Goal: Task Accomplishment & Management: Complete application form

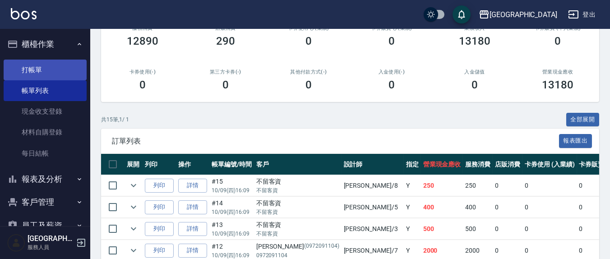
scroll to position [125, 0]
click at [37, 68] on link "打帳單" at bounding box center [45, 70] width 83 height 21
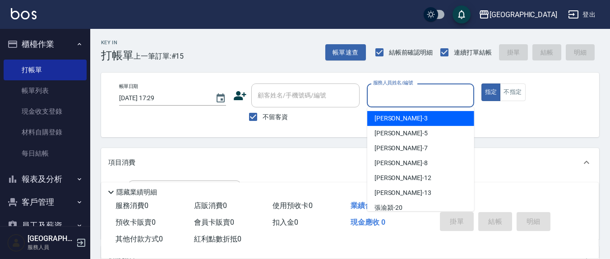
click at [412, 95] on input "服務人員姓名/編號" at bounding box center [420, 95] width 99 height 16
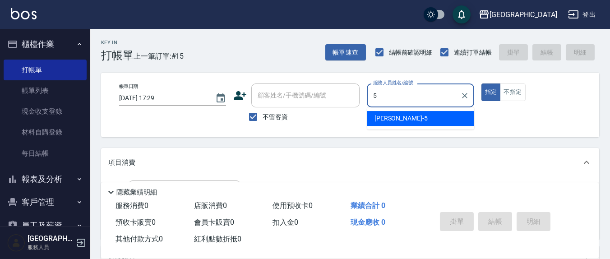
type input "5"
type button "true"
type input "[PERSON_NAME]5"
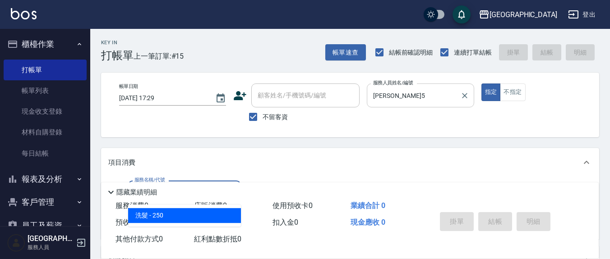
type input "洗髮(201)"
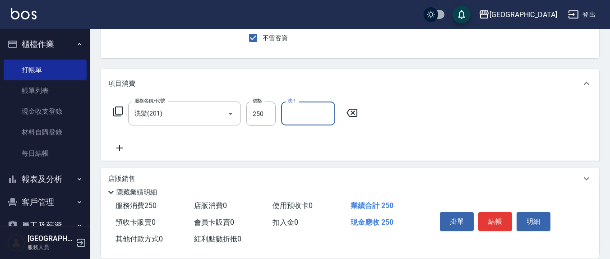
scroll to position [94, 0]
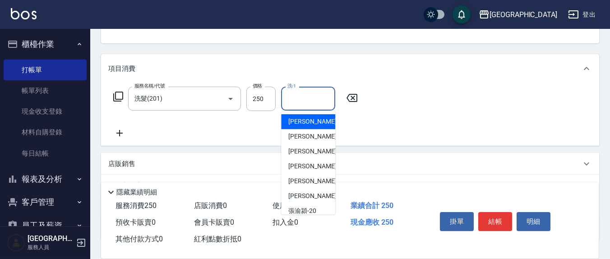
click at [303, 100] on input "洗-1" at bounding box center [308, 99] width 46 height 16
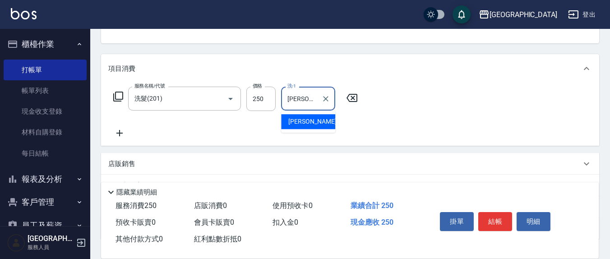
type input "[PERSON_NAME]-22"
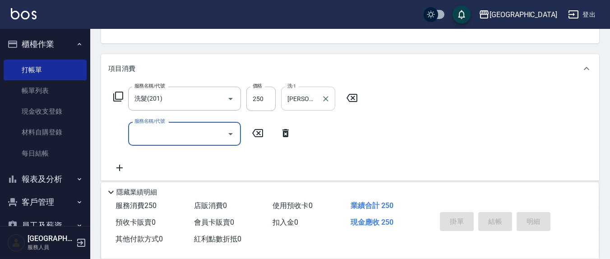
type input "[DATE] 17:30"
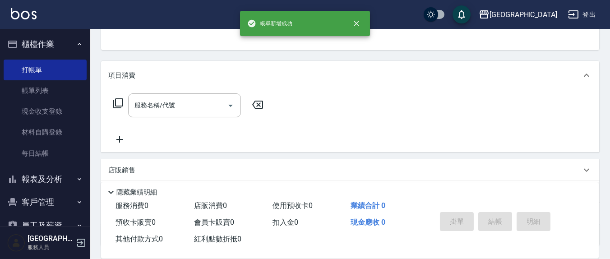
scroll to position [0, 0]
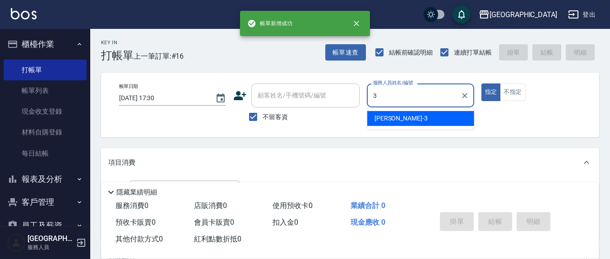
type input "[PERSON_NAME]-3"
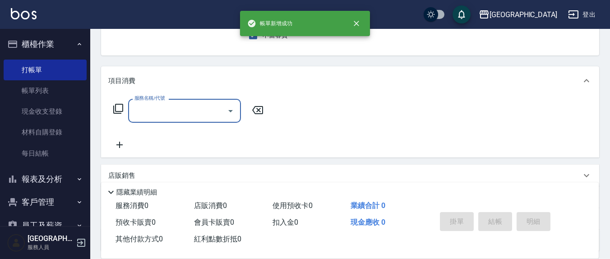
scroll to position [94, 0]
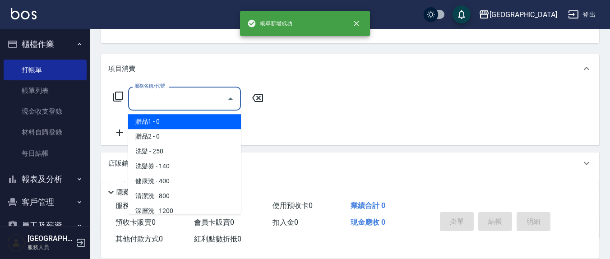
click at [194, 94] on input "服務名稱/代號" at bounding box center [177, 99] width 91 height 16
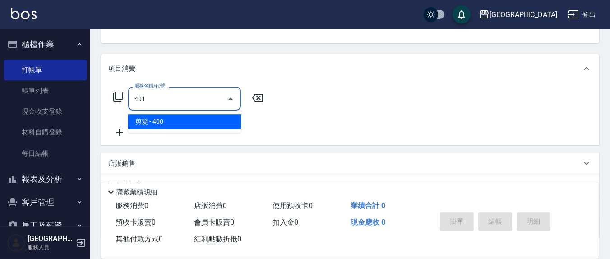
type input "剪髮(401)"
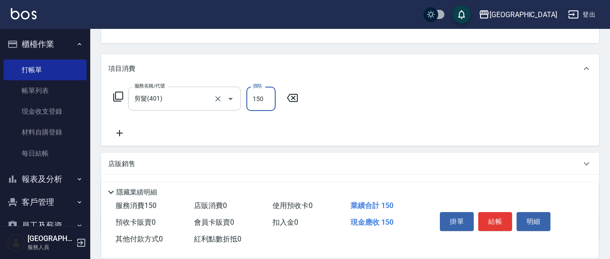
type input "150"
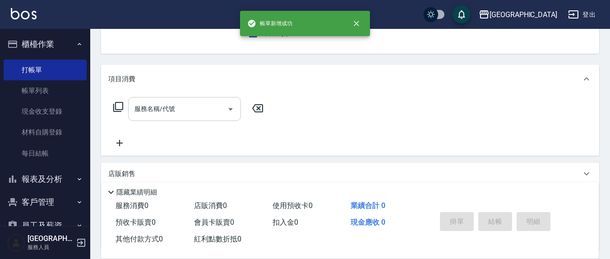
scroll to position [0, 0]
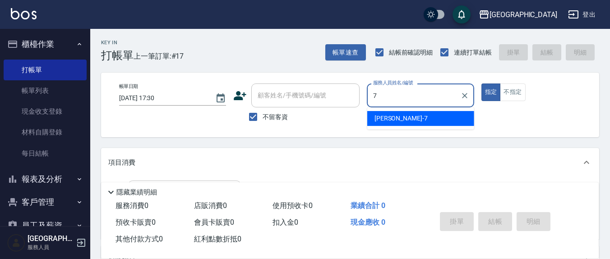
type input "[PERSON_NAME]7"
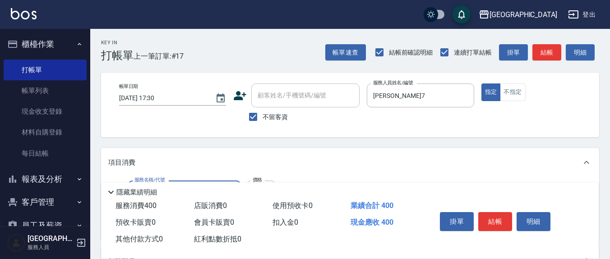
type input "健康洗(206)"
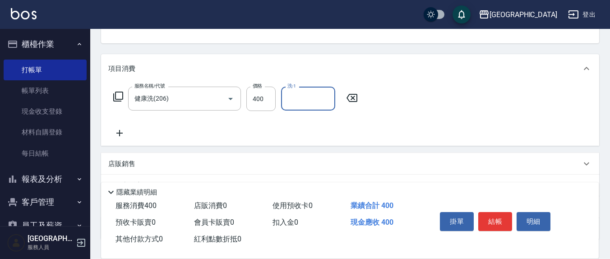
scroll to position [94, 0]
type input "[PERSON_NAME]-8"
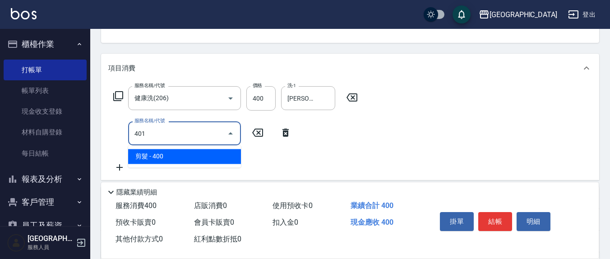
type input "剪髮(401)"
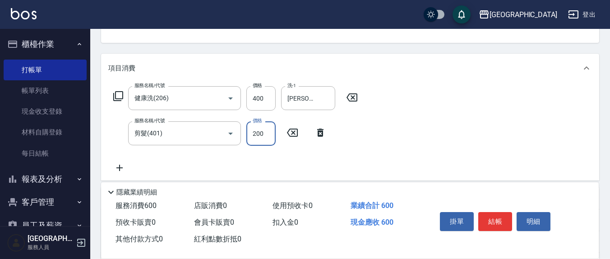
type input "200"
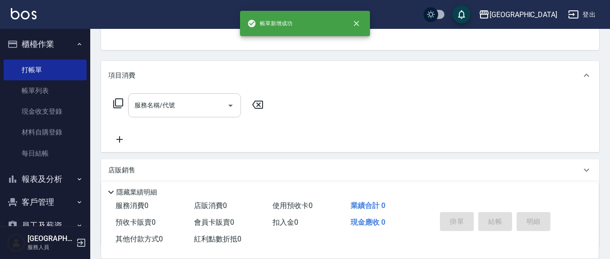
scroll to position [0, 0]
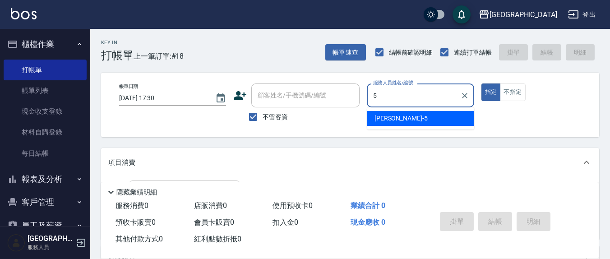
type input "[PERSON_NAME]5"
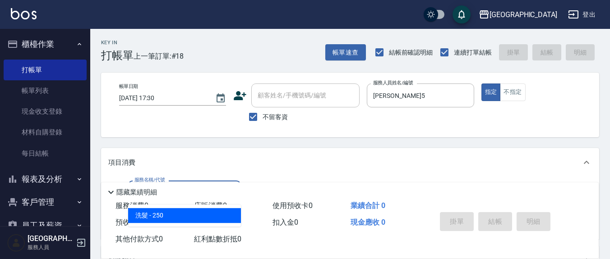
type input "洗髮(201)"
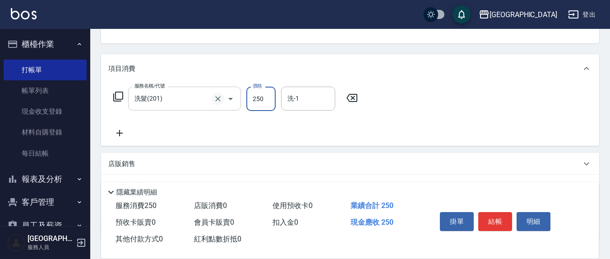
scroll to position [94, 0]
click at [313, 102] on input "洗-1" at bounding box center [308, 98] width 46 height 16
type input "[PERSON_NAME]-22"
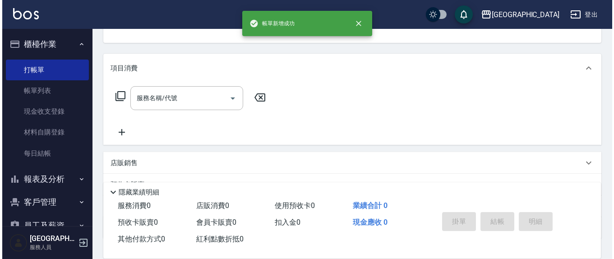
scroll to position [0, 0]
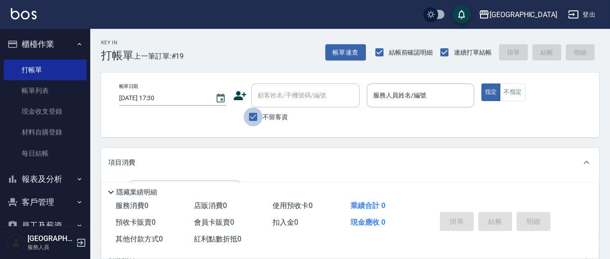
drag, startPoint x: 256, startPoint y: 120, endPoint x: 256, endPoint y: 115, distance: 5.4
click at [256, 120] on input "不留客資" at bounding box center [253, 116] width 19 height 19
checkbox input "false"
drag, startPoint x: 266, startPoint y: 106, endPoint x: 263, endPoint y: 100, distance: 5.9
click at [263, 100] on div "顧客姓名/手機號碼/編號" at bounding box center [305, 95] width 108 height 24
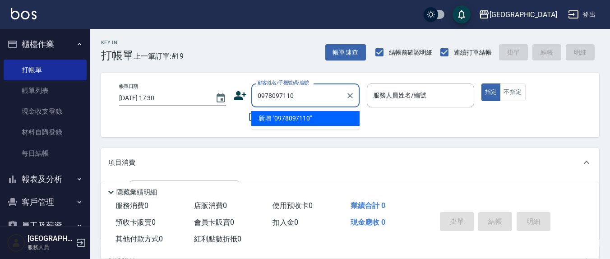
click at [272, 121] on li "新增 "0978097110"" at bounding box center [305, 118] width 108 height 15
type input "0978097110"
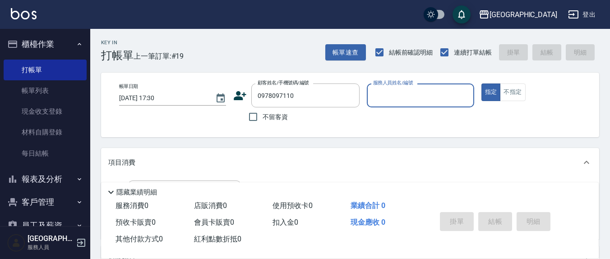
click at [238, 89] on div "顧客姓名/手機號碼/編號 0978097110 顧客姓名/手機號碼/編號" at bounding box center [296, 95] width 126 height 24
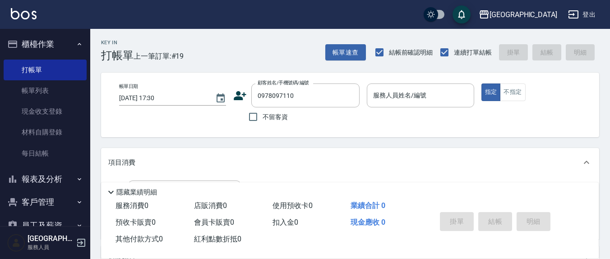
click at [240, 101] on icon at bounding box center [240, 96] width 14 height 14
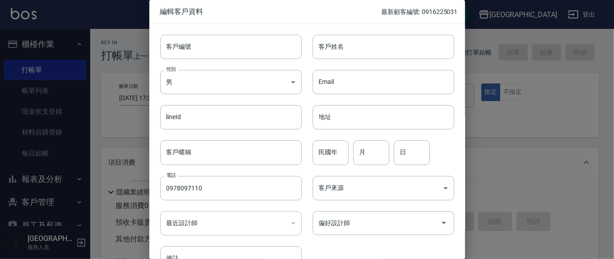
type input "0978097110"
click at [342, 153] on input "民國年" at bounding box center [331, 152] width 36 height 24
type input "65"
type input "12"
type input "29"
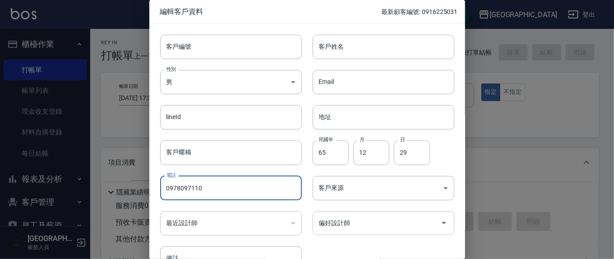
click at [351, 232] on div "偏好設計師" at bounding box center [384, 223] width 142 height 24
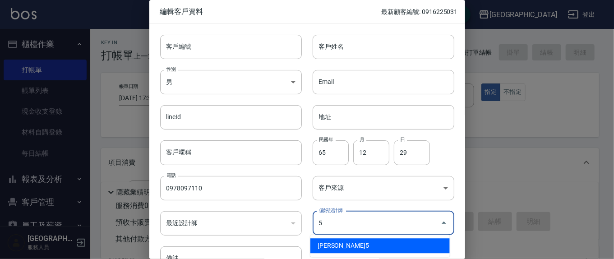
type input "[PERSON_NAME]"
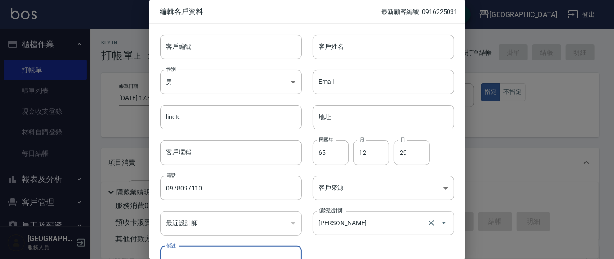
scroll to position [11, 0]
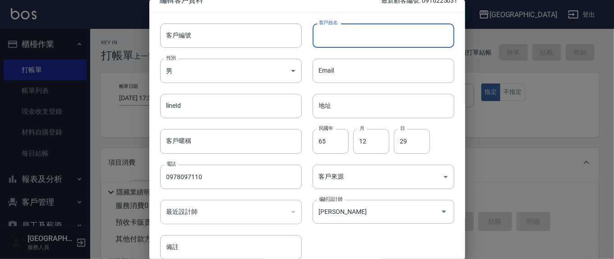
click at [363, 38] on input "客戶姓名" at bounding box center [384, 35] width 142 height 24
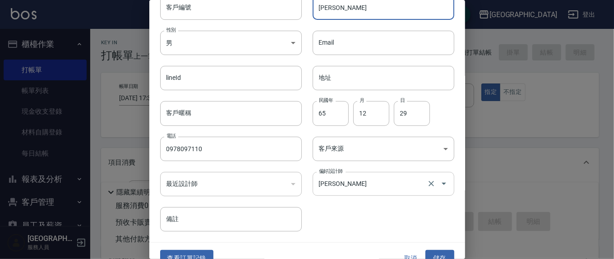
scroll to position [53, 0]
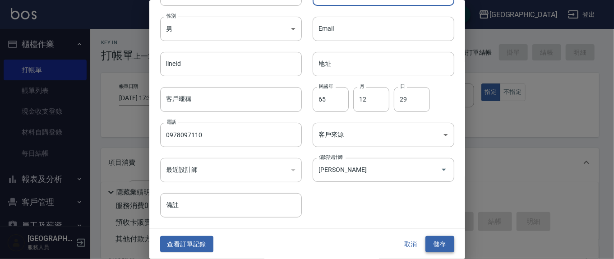
type input "[PERSON_NAME]"
click at [433, 245] on div "查看訂單記錄 取消 儲存" at bounding box center [307, 244] width 316 height 31
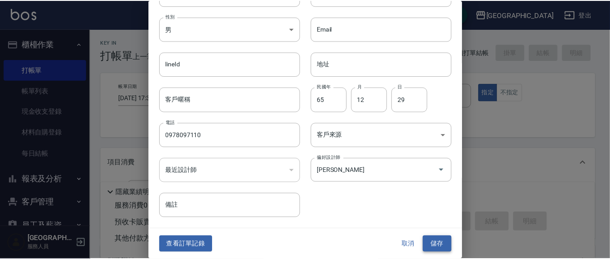
scroll to position [43, 0]
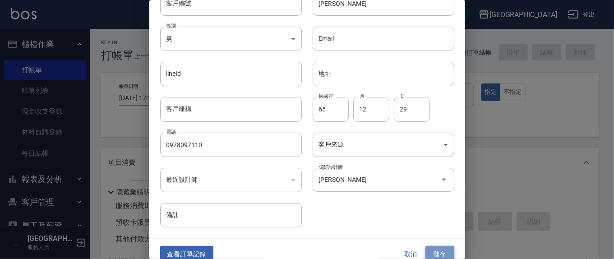
click at [440, 253] on button "儲存" at bounding box center [439, 254] width 29 height 17
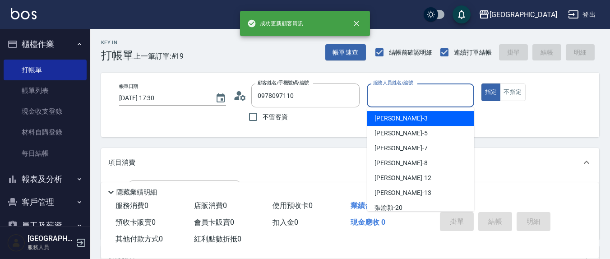
click at [413, 101] on input "服務人員姓名/編號" at bounding box center [420, 95] width 99 height 16
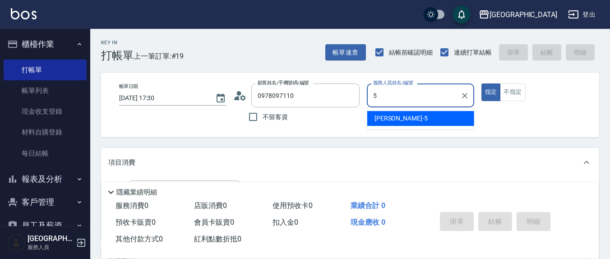
type input "[PERSON_NAME]5"
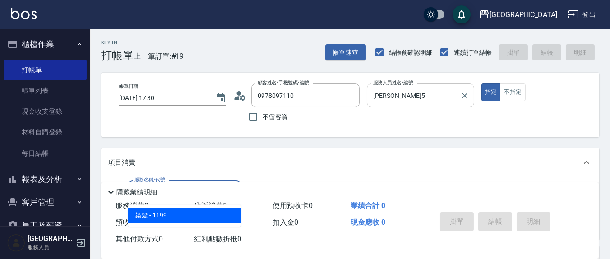
type input "染髮(501)"
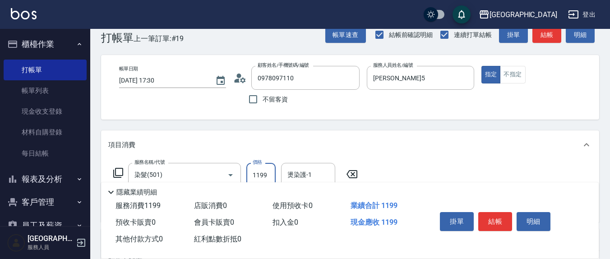
scroll to position [94, 0]
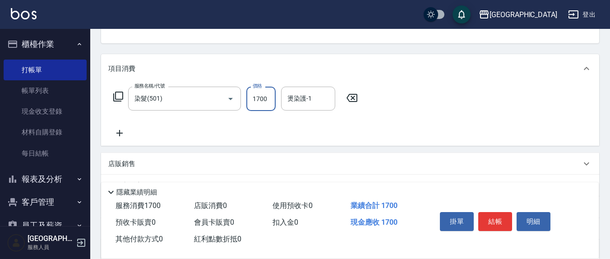
type input "1700"
type input "[PERSON_NAME]-22"
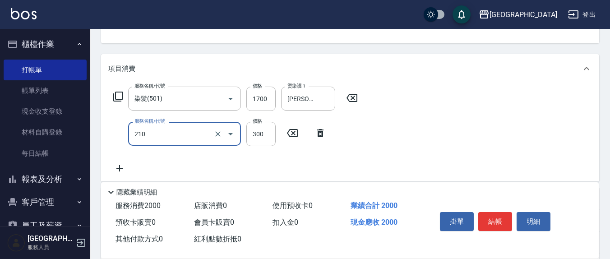
type input "[PERSON_NAME]洗髮精(210)"
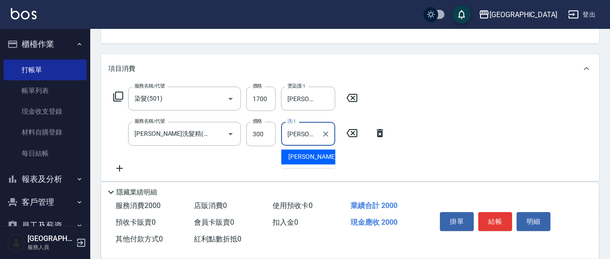
type input "[PERSON_NAME]-22"
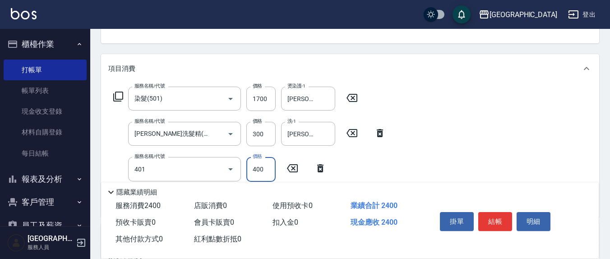
type input "剪髮(401)"
type input "200"
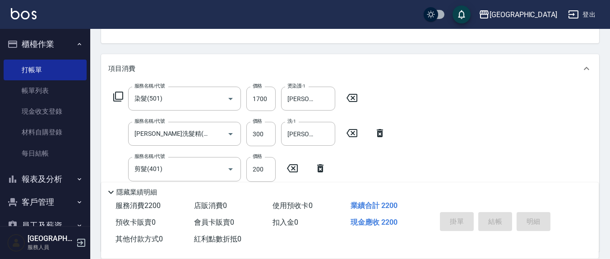
type input "[DATE] 17:32"
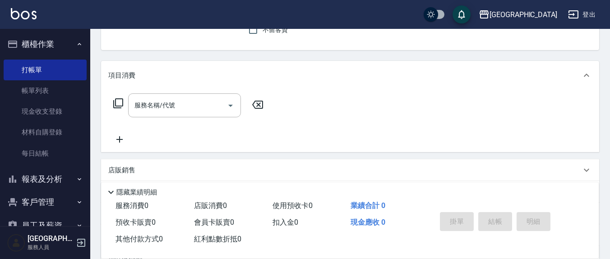
scroll to position [0, 0]
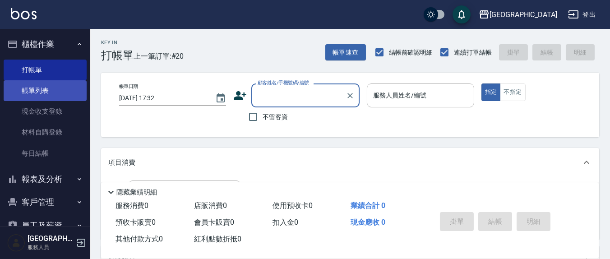
click at [47, 97] on link "帳單列表" at bounding box center [45, 90] width 83 height 21
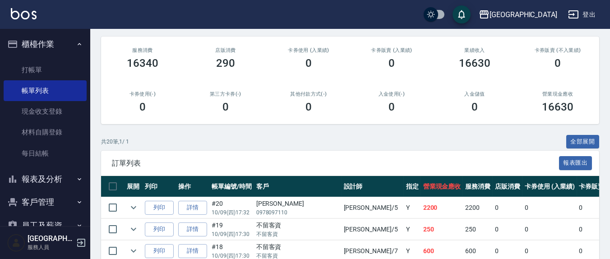
scroll to position [94, 0]
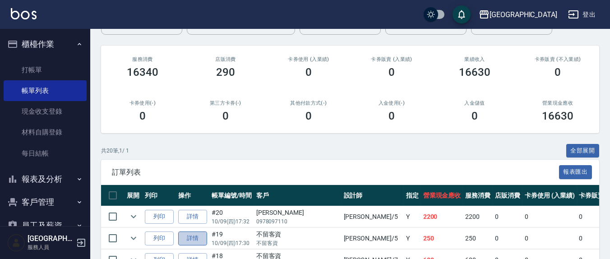
click at [200, 239] on link "詳情" at bounding box center [192, 238] width 29 height 14
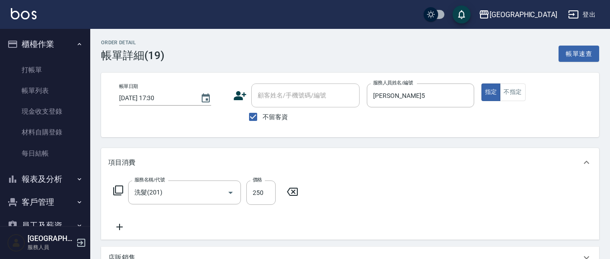
type input "[DATE] 17:30"
checkbox input "true"
type input "[PERSON_NAME]5"
type input "洗髮(201)"
click at [117, 226] on icon at bounding box center [119, 226] width 23 height 11
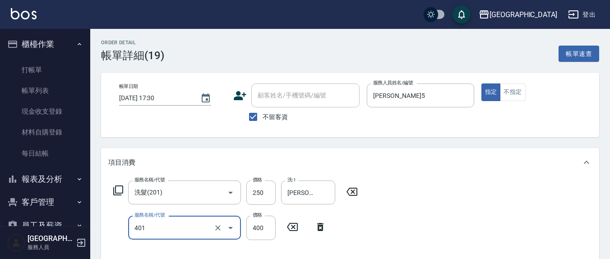
type input "剪髮(401)"
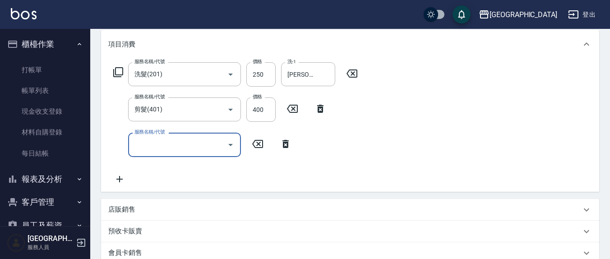
scroll to position [74, 0]
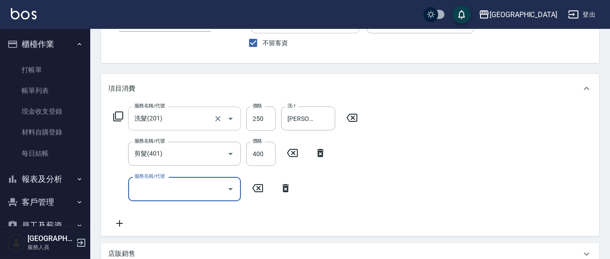
click at [192, 121] on input "洗髮(201)" at bounding box center [171, 118] width 79 height 16
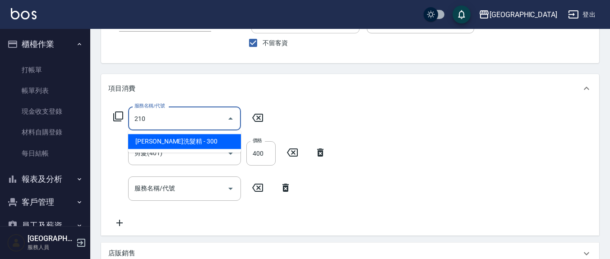
type input "[PERSON_NAME]洗髮精(210)"
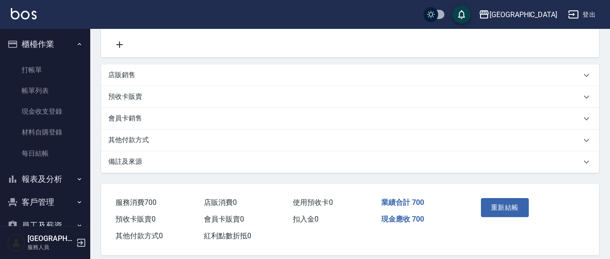
scroll to position [262, 0]
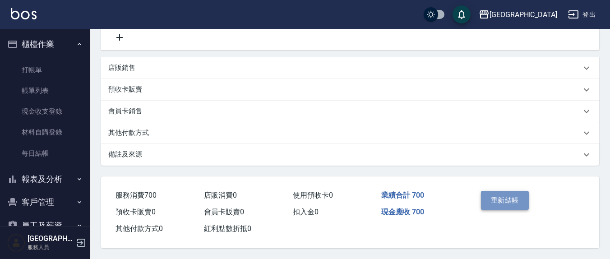
click at [501, 199] on button "重新結帳" at bounding box center [505, 200] width 48 height 19
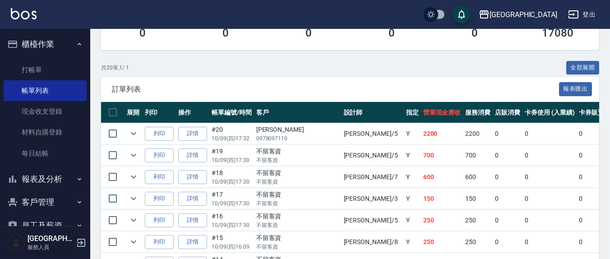
scroll to position [188, 0]
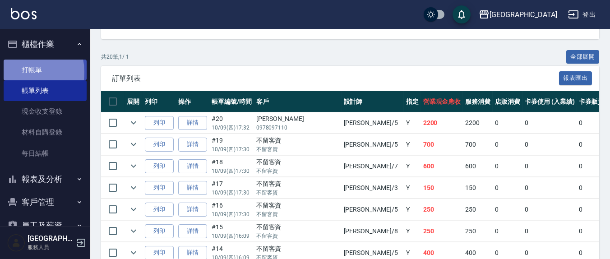
click at [22, 72] on link "打帳單" at bounding box center [45, 70] width 83 height 21
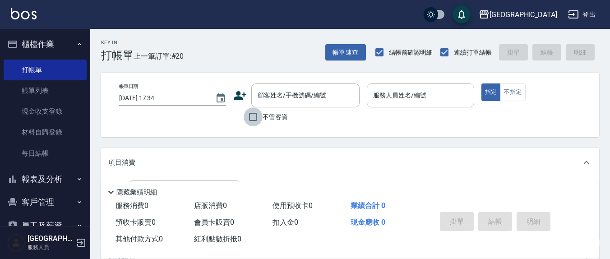
click at [252, 115] on input "不留客資" at bounding box center [253, 116] width 19 height 19
click at [250, 115] on input "不留客資" at bounding box center [253, 116] width 19 height 19
checkbox input "false"
click at [273, 101] on input "顧客姓名/手機號碼/編號" at bounding box center [298, 95] width 87 height 16
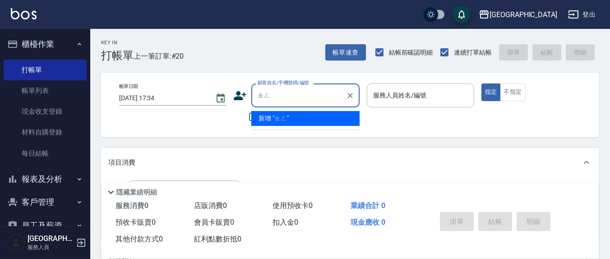
type input "整"
type input "[PERSON_NAME]"
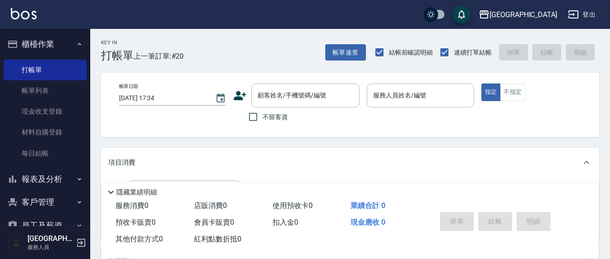
click at [362, 158] on div "項目消費" at bounding box center [344, 162] width 473 height 9
click at [248, 117] on input "不留客資" at bounding box center [253, 116] width 19 height 19
checkbox input "true"
